Goal: Task Accomplishment & Management: Manage account settings

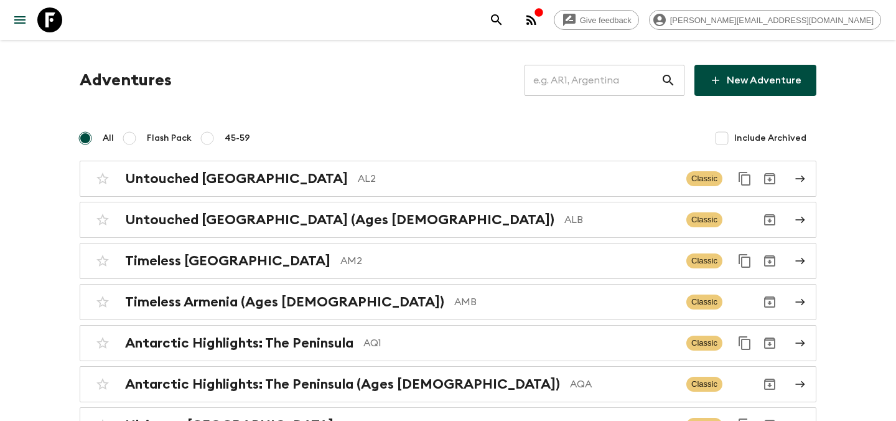
click at [558, 85] on input "text" at bounding box center [593, 80] width 136 height 35
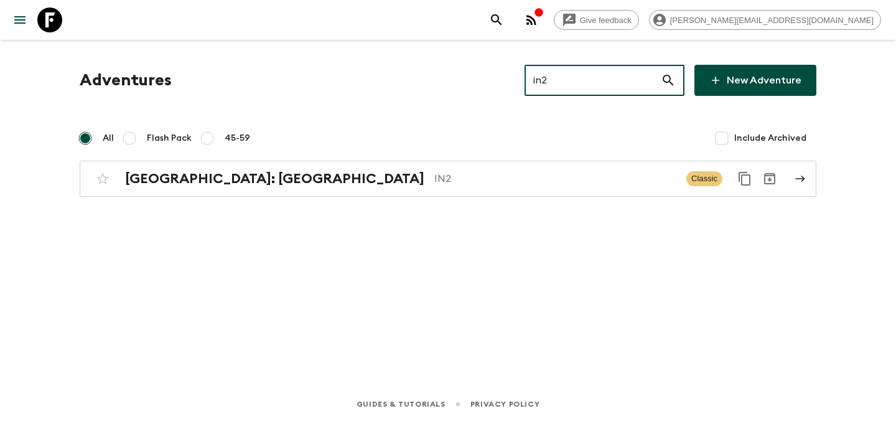
type input "in2"
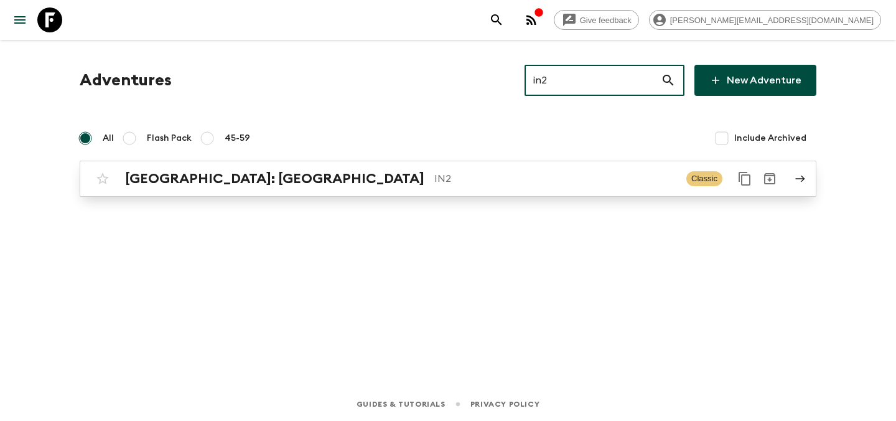
click at [483, 181] on p "IN2" at bounding box center [555, 178] width 242 height 15
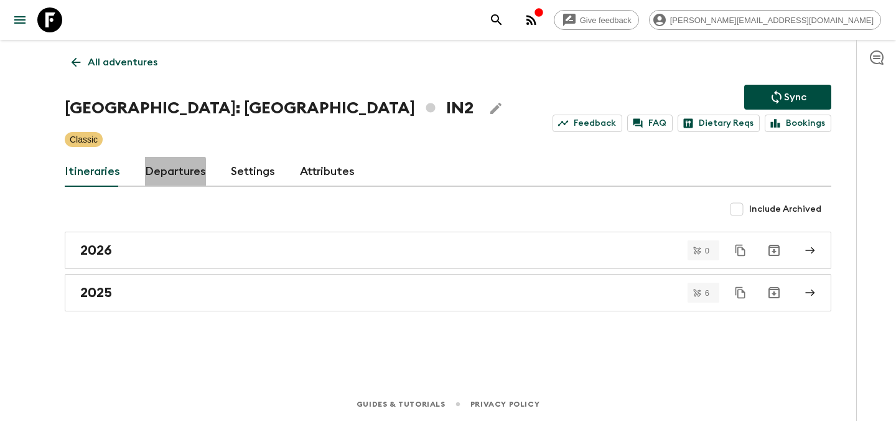
click at [163, 173] on link "Departures" at bounding box center [175, 172] width 61 height 30
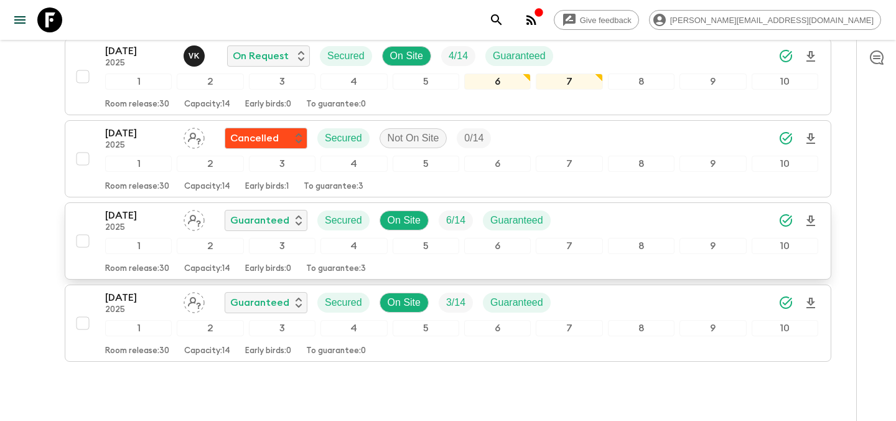
scroll to position [411, 0]
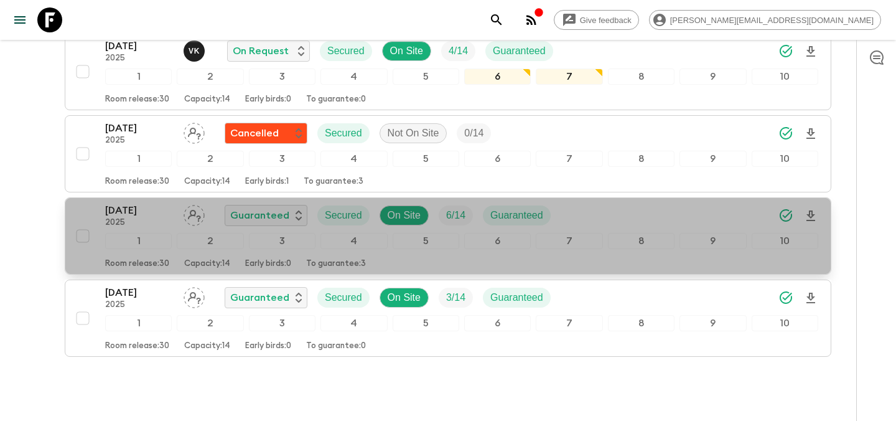
click at [585, 216] on div "[DATE] 2025 Guaranteed Secured On Site 6 / 14 Guaranteed" at bounding box center [461, 215] width 713 height 25
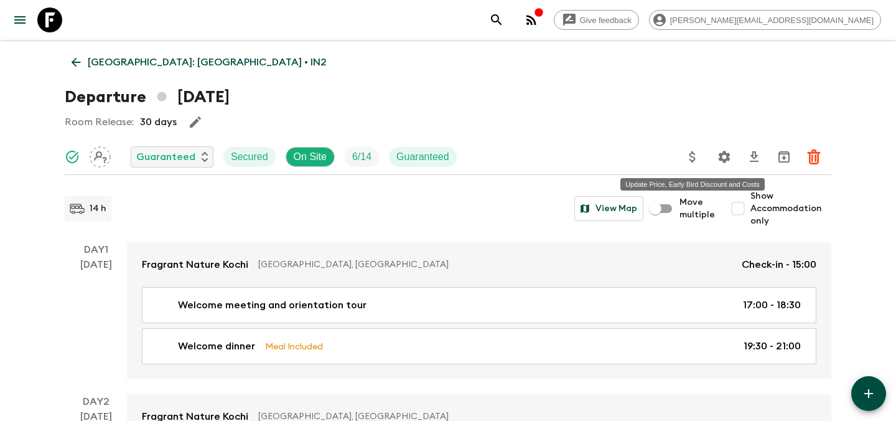
click at [697, 158] on icon "Update Price, Early Bird Discount and Costs" at bounding box center [692, 156] width 15 height 15
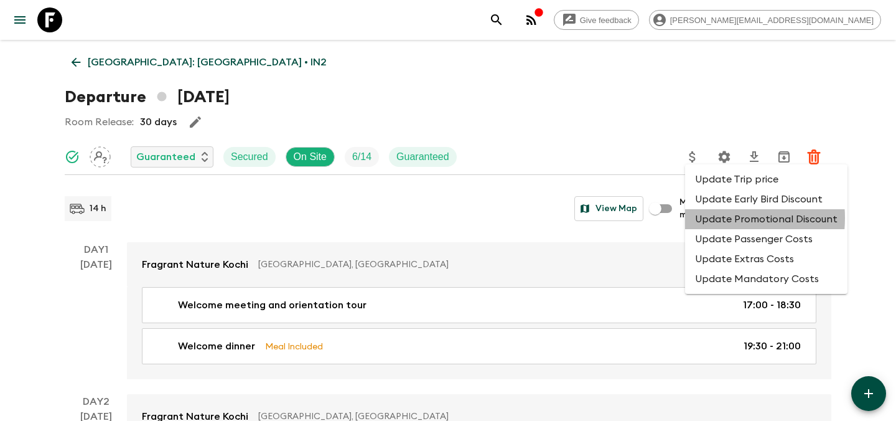
click at [713, 218] on li "Update Promotional Discount" at bounding box center [766, 219] width 162 height 20
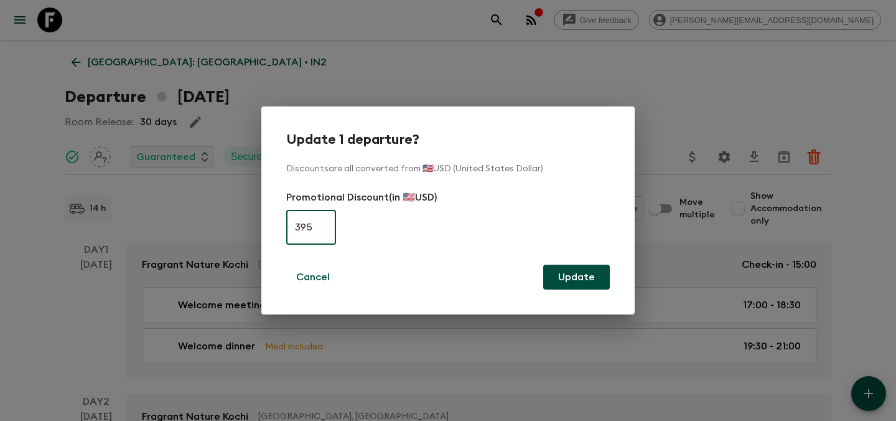
click at [324, 228] on input "395" at bounding box center [311, 227] width 50 height 35
type input "0"
click at [574, 282] on button "Update" at bounding box center [576, 277] width 67 height 25
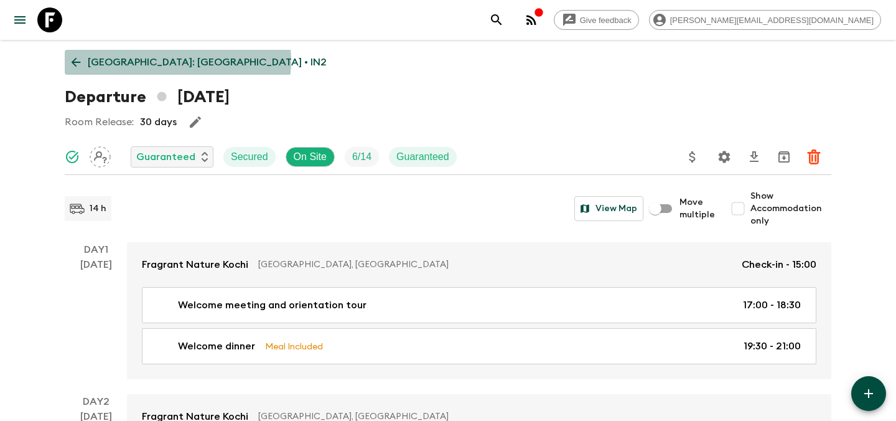
click at [177, 61] on p "[GEOGRAPHIC_DATA]: [GEOGRAPHIC_DATA] • IN2" at bounding box center [207, 62] width 239 height 15
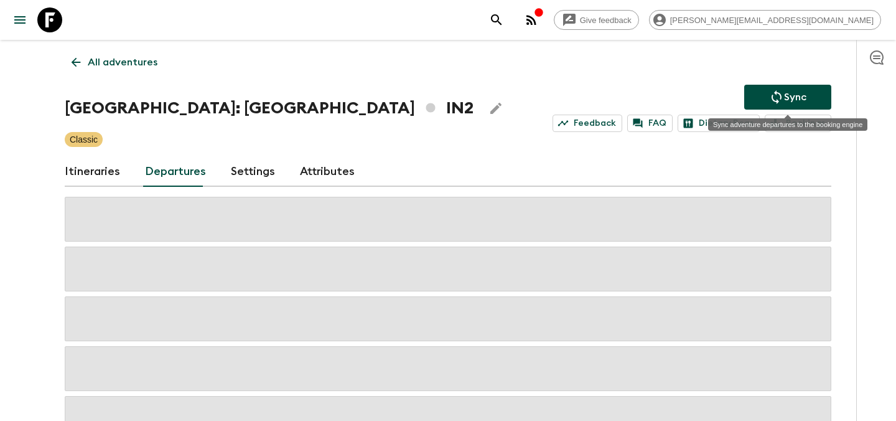
click at [793, 95] on p "Sync" at bounding box center [795, 97] width 22 height 15
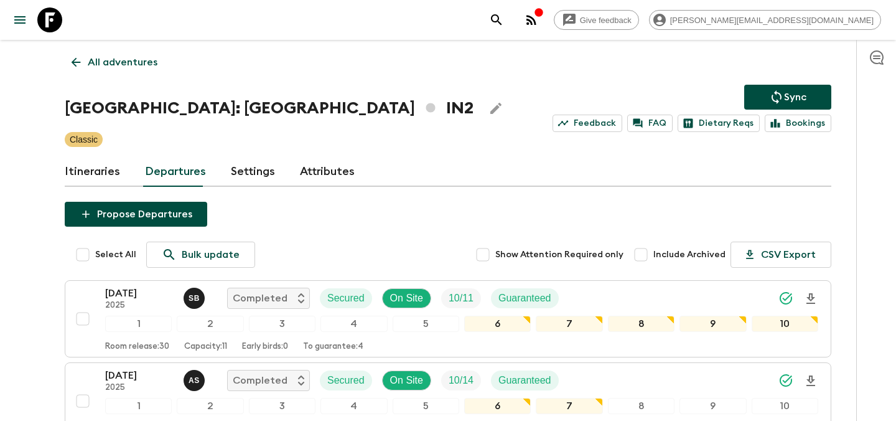
scroll to position [411, 0]
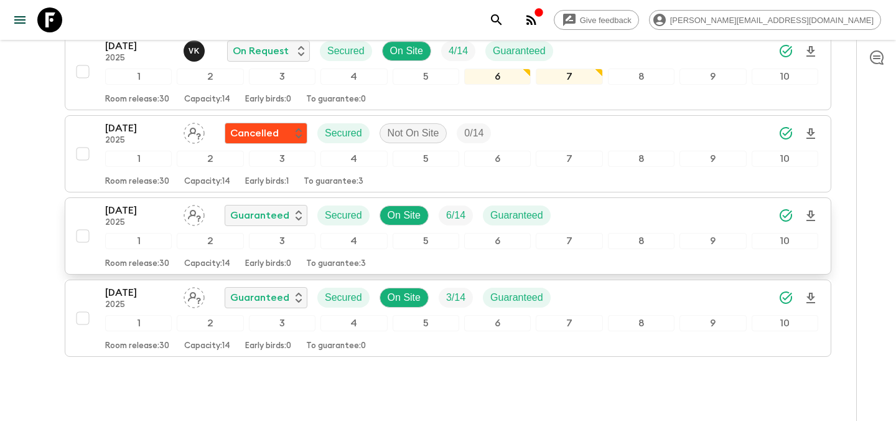
click at [599, 210] on div "[DATE] 2025 Guaranteed Secured On Site 6 / 14 Guaranteed" at bounding box center [461, 215] width 713 height 25
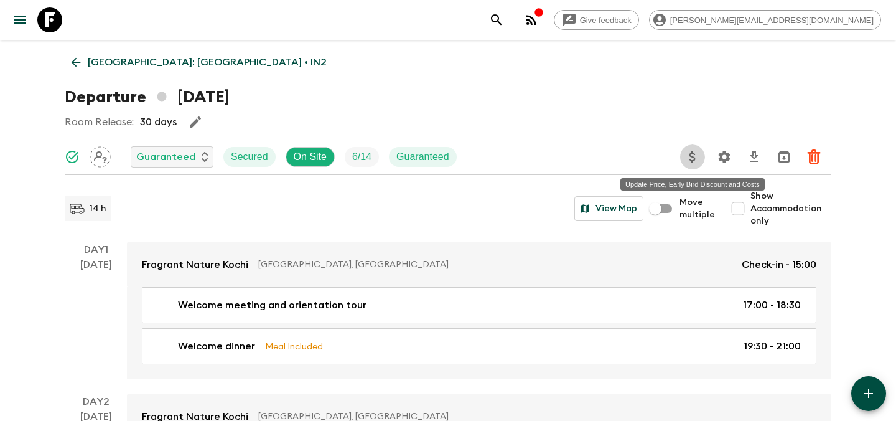
click at [692, 157] on icon "Update Price, Early Bird Discount and Costs" at bounding box center [692, 156] width 15 height 15
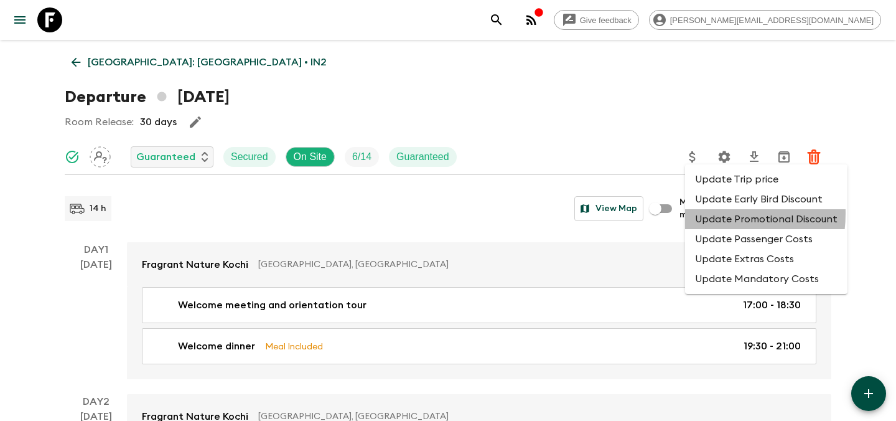
click at [710, 214] on li "Update Promotional Discount" at bounding box center [766, 219] width 162 height 20
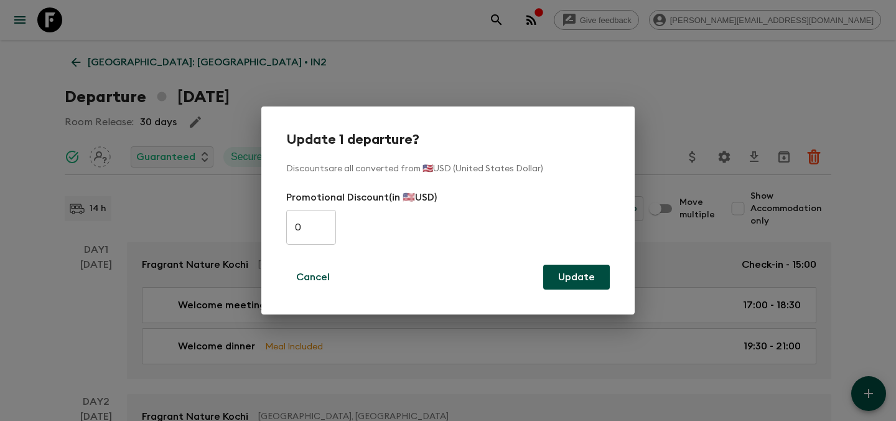
click at [584, 84] on div "Update 1 departure? Discounts are all converted from 🇺🇸USD (United States Dolla…" at bounding box center [448, 210] width 896 height 421
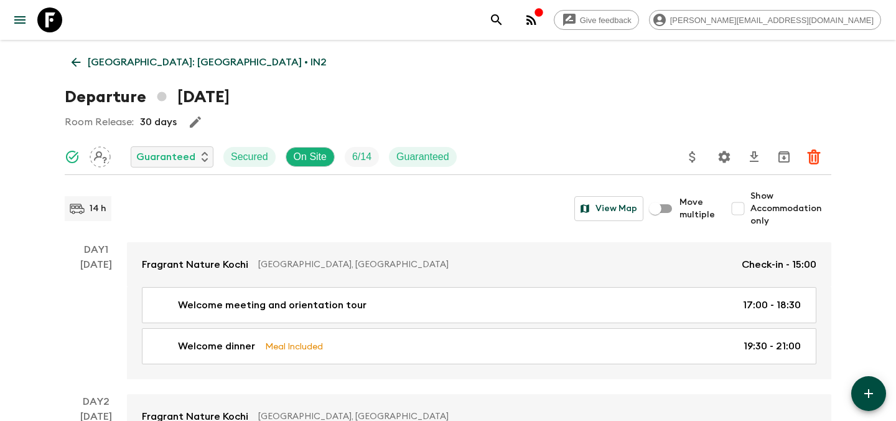
click at [142, 67] on p "[GEOGRAPHIC_DATA]: [GEOGRAPHIC_DATA] • IN2" at bounding box center [207, 62] width 239 height 15
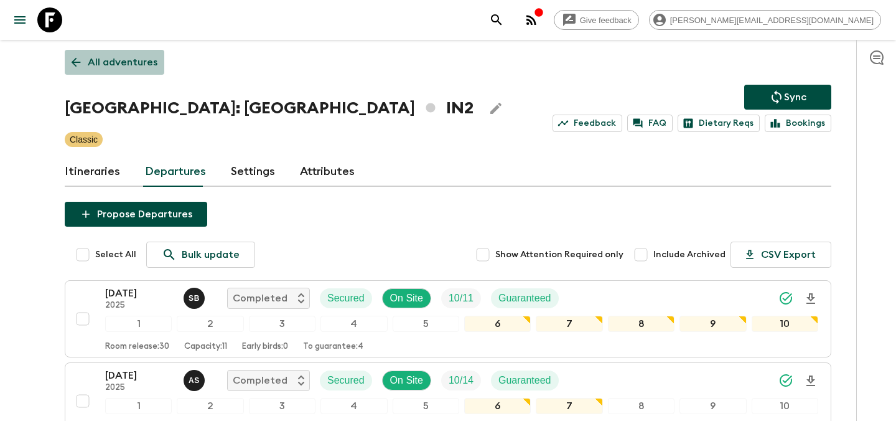
click at [127, 65] on p "All adventures" at bounding box center [123, 62] width 70 height 15
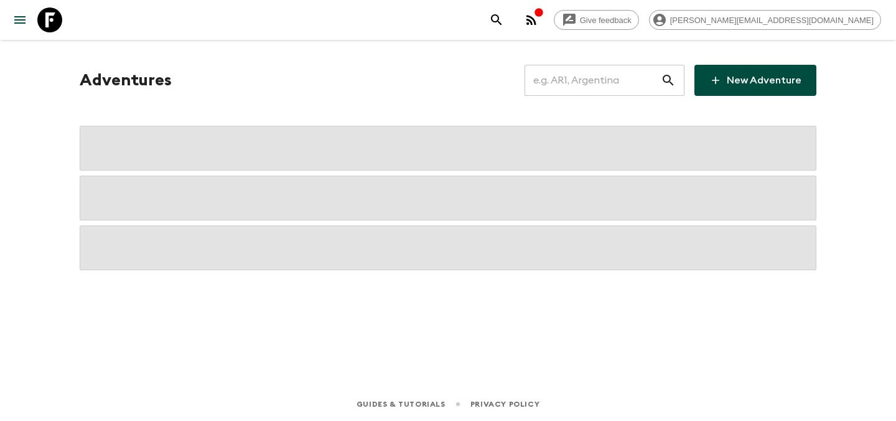
click at [619, 88] on input "text" at bounding box center [593, 80] width 136 height 35
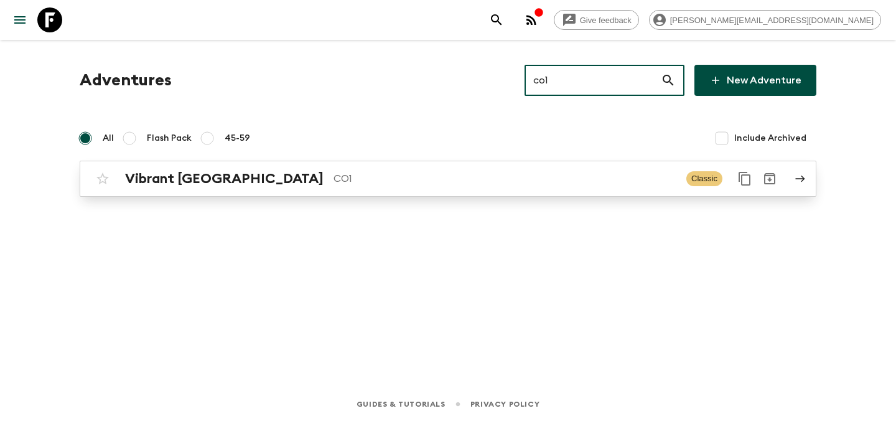
type input "co1"
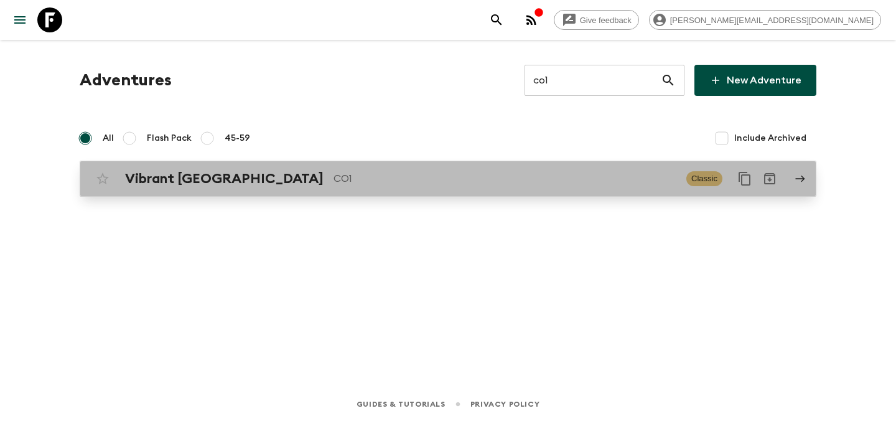
click at [471, 177] on p "CO1" at bounding box center [505, 178] width 343 height 15
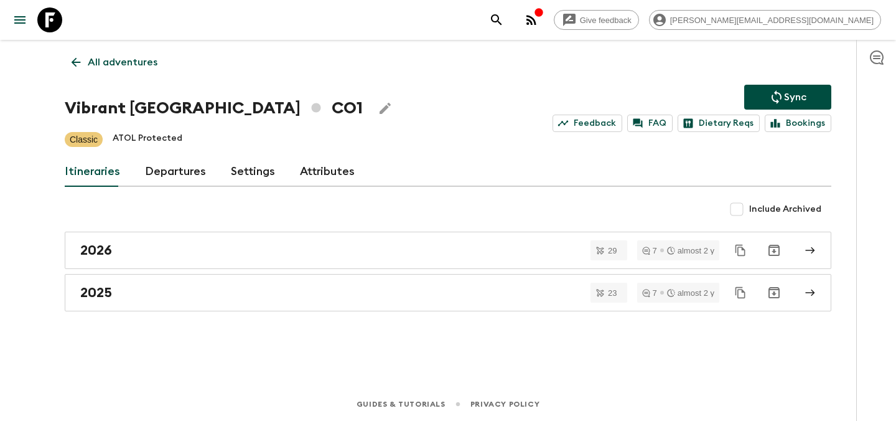
click at [170, 166] on link "Departures" at bounding box center [175, 172] width 61 height 30
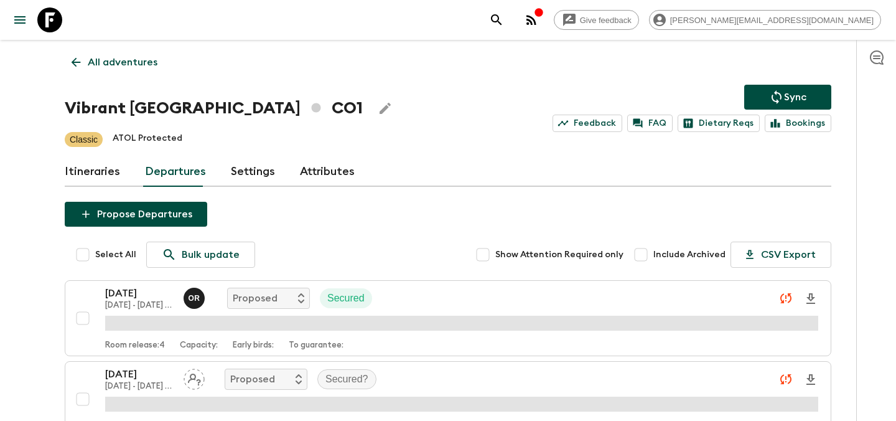
scroll to position [2753, 0]
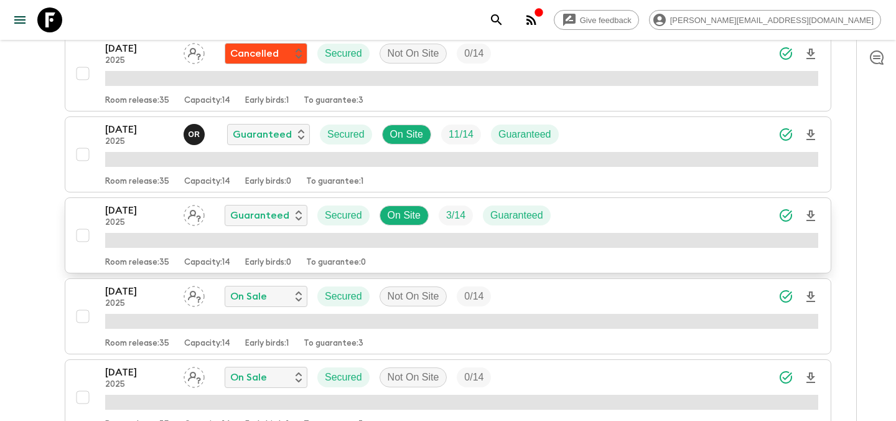
click at [634, 218] on div "[DATE] 2025 Guaranteed Secured On Site 3 / 14 Guaranteed" at bounding box center [461, 215] width 713 height 25
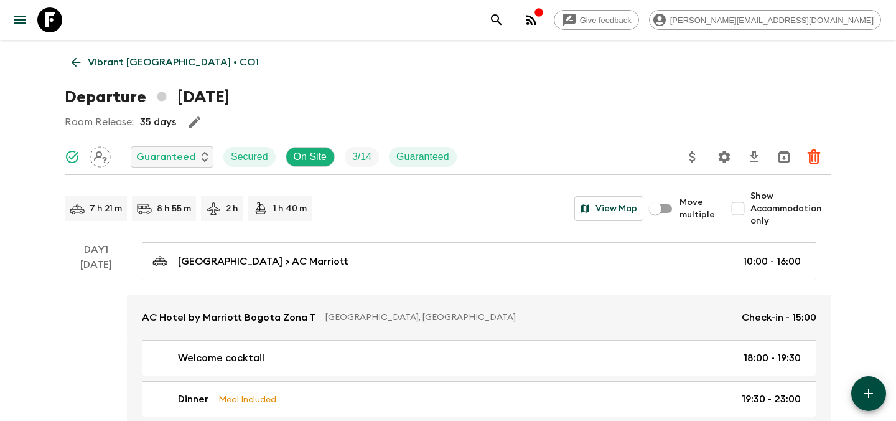
click at [698, 159] on icon "Update Price, Early Bird Discount and Costs" at bounding box center [692, 156] width 15 height 15
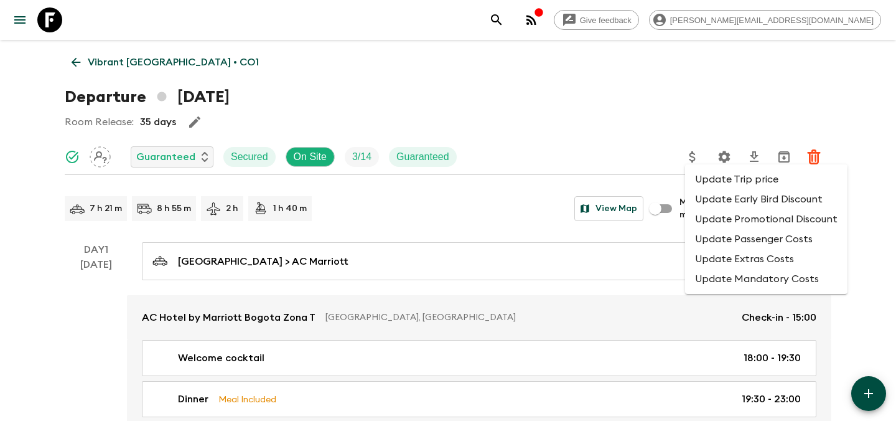
click at [703, 218] on li "Update Promotional Discount" at bounding box center [766, 219] width 162 height 20
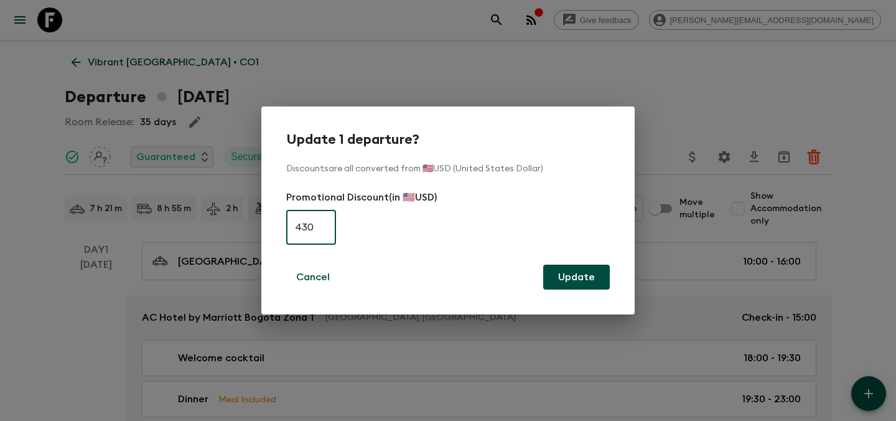
click at [319, 221] on input "430" at bounding box center [311, 227] width 50 height 35
type input "0"
click at [575, 276] on button "Update" at bounding box center [576, 277] width 67 height 25
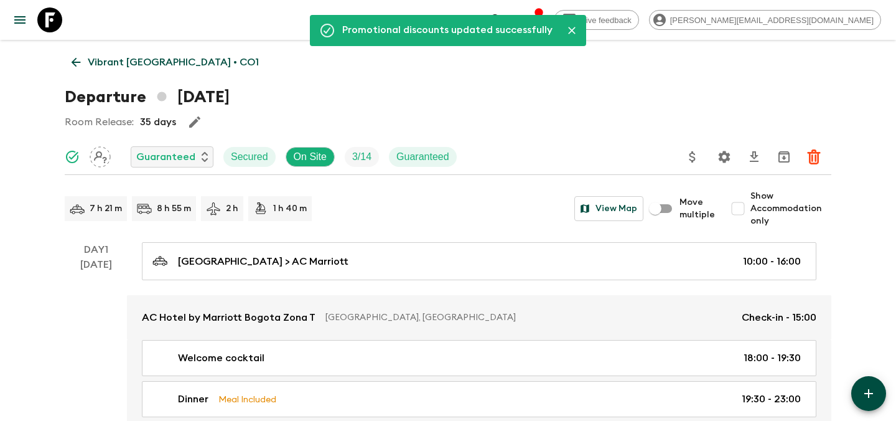
click at [164, 69] on p "Vibrant [GEOGRAPHIC_DATA] • CO1" at bounding box center [173, 62] width 171 height 15
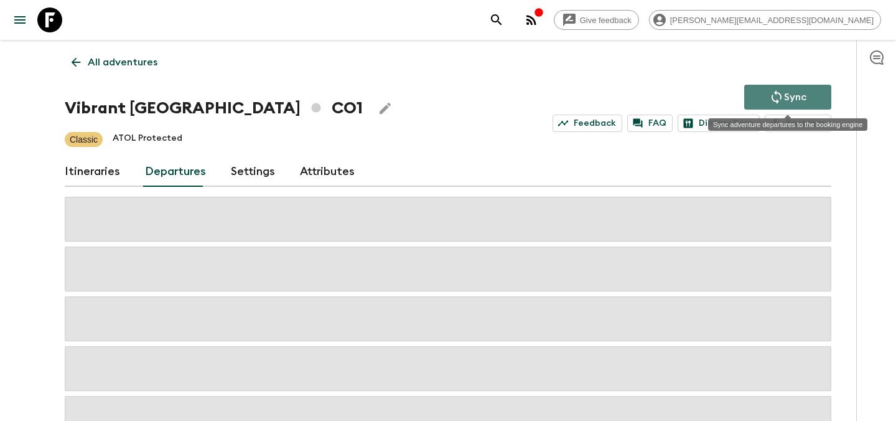
click at [769, 103] on icon "Sync adventure departures to the booking engine" at bounding box center [776, 97] width 15 height 15
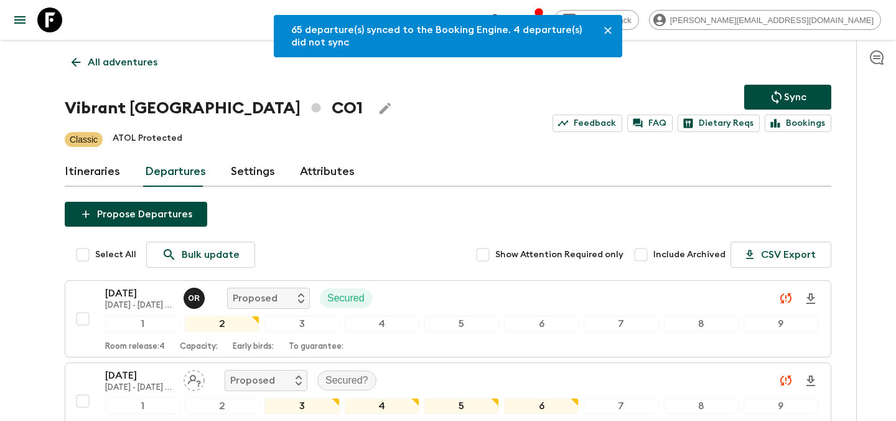
scroll to position [2794, 0]
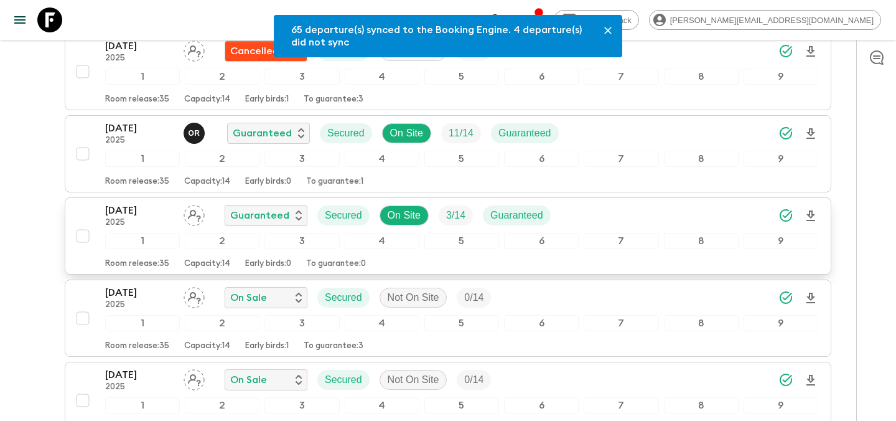
click at [612, 219] on div "[DATE] 2025 Guaranteed Secured On Site 3 / 14 Guaranteed" at bounding box center [461, 215] width 713 height 25
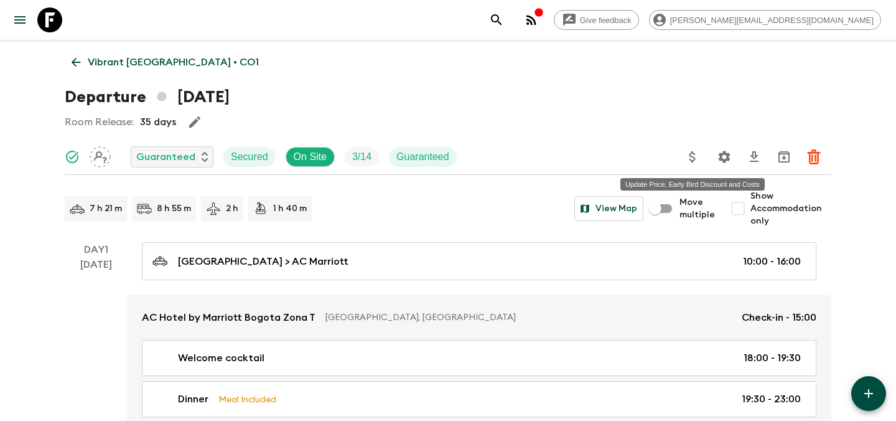
click at [691, 156] on icon "Update Price, Early Bird Discount and Costs" at bounding box center [692, 156] width 6 height 11
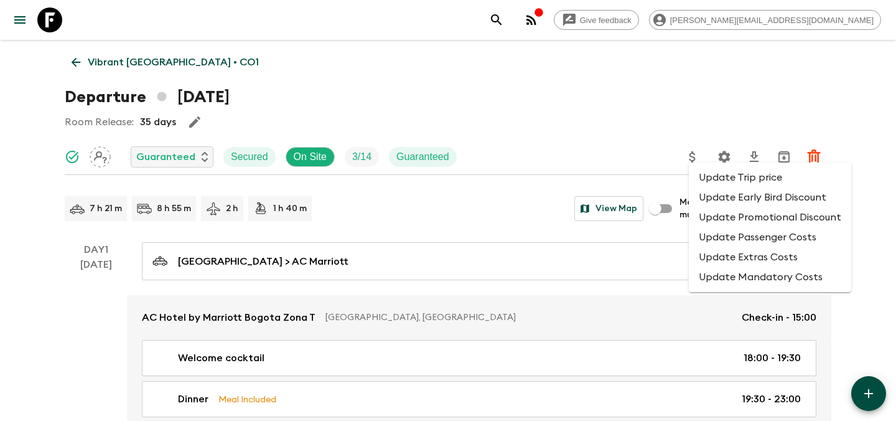
click at [706, 222] on li "Update Promotional Discount" at bounding box center [770, 217] width 162 height 20
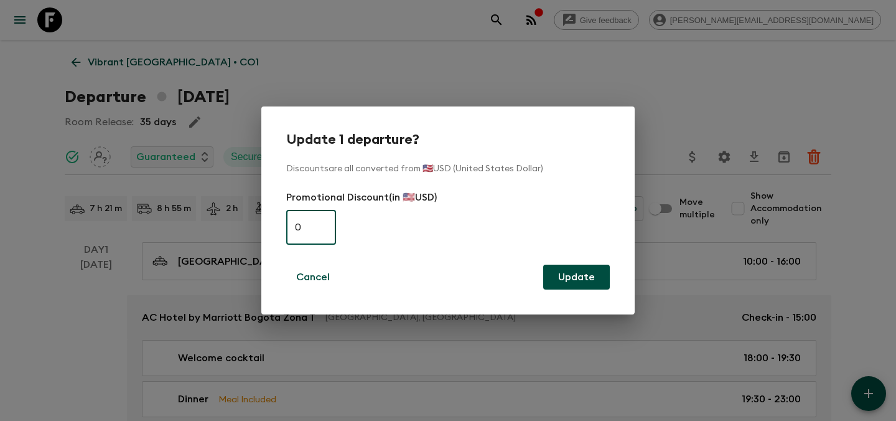
click at [530, 87] on div "Update 1 departure? Discounts are all converted from 🇺🇸USD (United States Dolla…" at bounding box center [448, 210] width 896 height 421
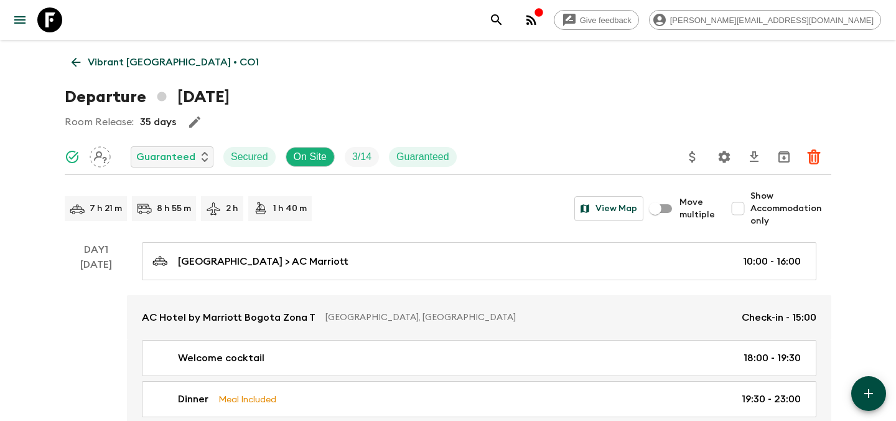
click at [138, 67] on p "Vibrant [GEOGRAPHIC_DATA] • CO1" at bounding box center [173, 62] width 171 height 15
